Goal: Information Seeking & Learning: Check status

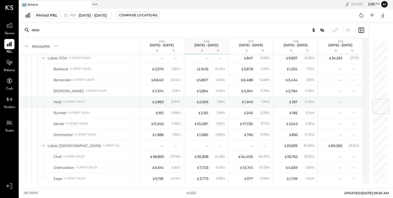
scroll to position [495, 0]
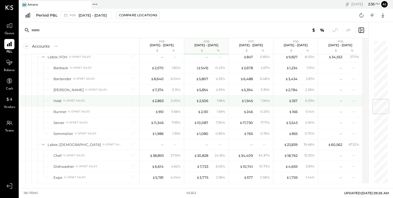
click at [272, 104] on div "$ 1,945 1.94 %" at bounding box center [251, 100] width 44 height 11
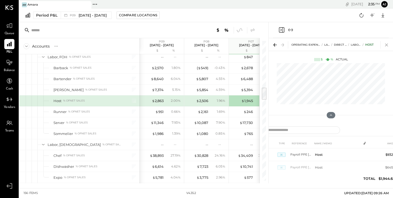
click at [386, 44] on icon at bounding box center [386, 45] width 3 height 3
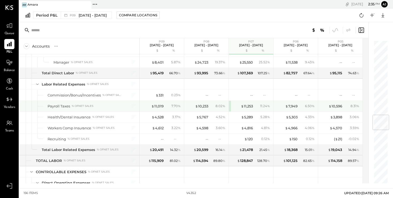
scroll to position [629, 0]
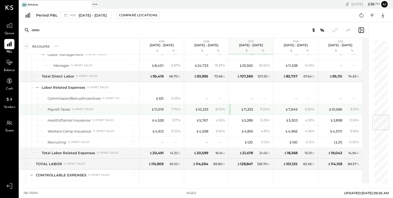
click at [271, 108] on div "11.24 %" at bounding box center [262, 109] width 17 height 5
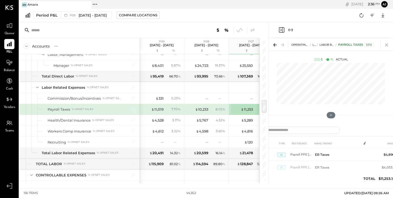
click at [386, 45] on icon at bounding box center [386, 44] width 7 height 7
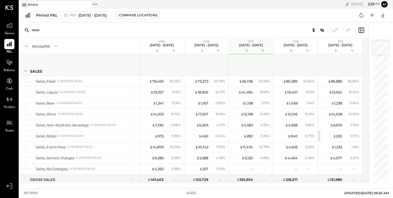
scroll to position [1, 0]
